Goal: Task Accomplishment & Management: Use online tool/utility

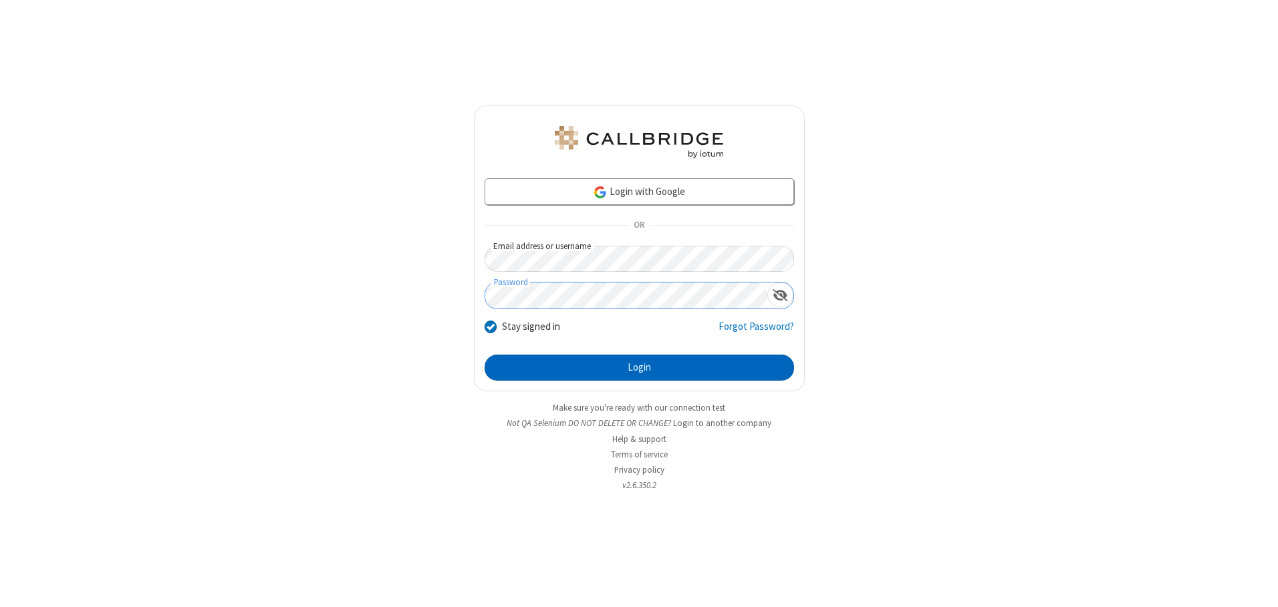
click at [639, 367] on button "Login" at bounding box center [638, 368] width 309 height 27
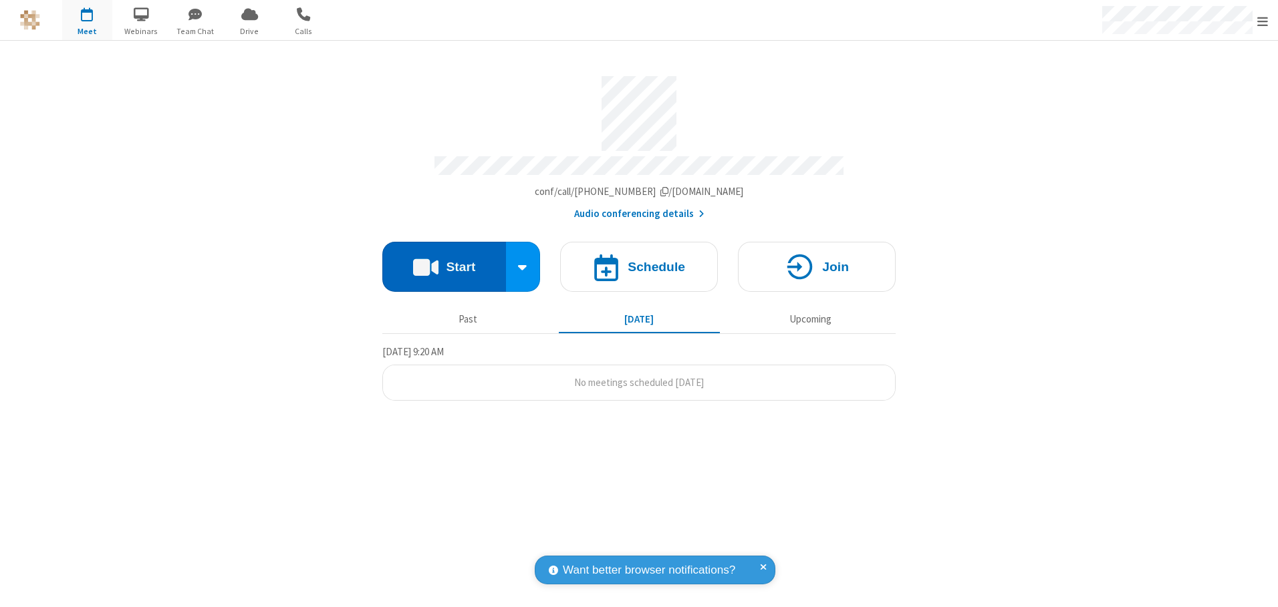
click at [444, 262] on button "Start" at bounding box center [444, 267] width 124 height 50
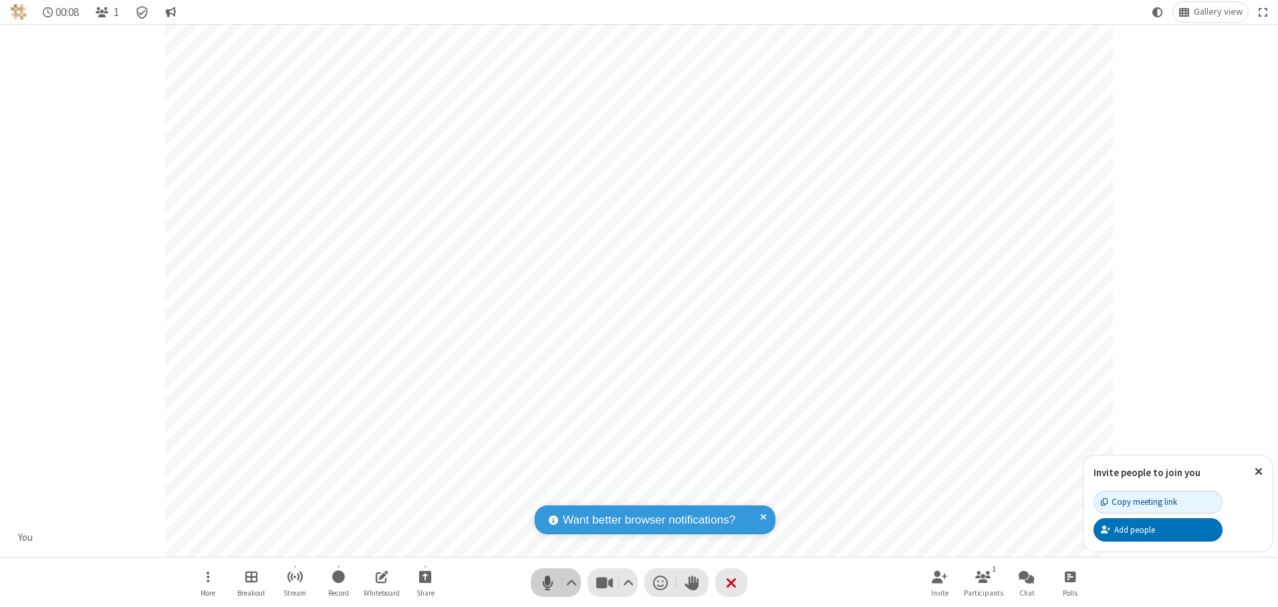
click at [547, 583] on span "Mute (Alt+A)" at bounding box center [547, 582] width 20 height 19
click at [547, 583] on span "Unmute (Alt+A)" at bounding box center [547, 582] width 20 height 19
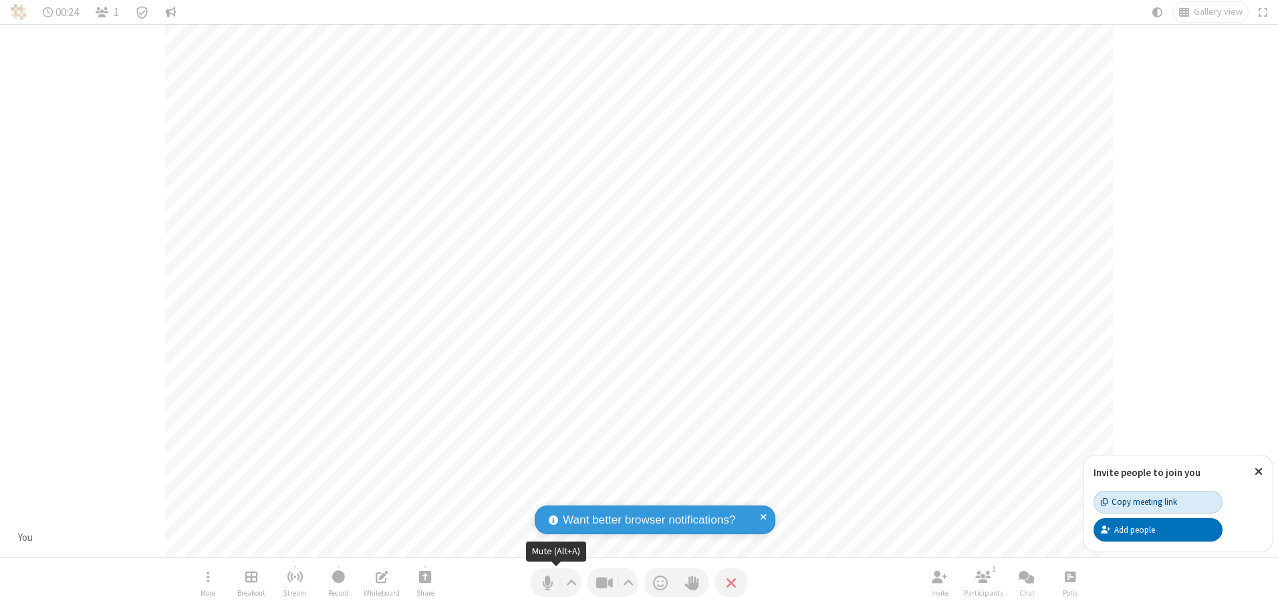
click at [1157, 502] on div "Copy meeting link" at bounding box center [1138, 502] width 76 height 13
